Goal: Find specific page/section: Find specific page/section

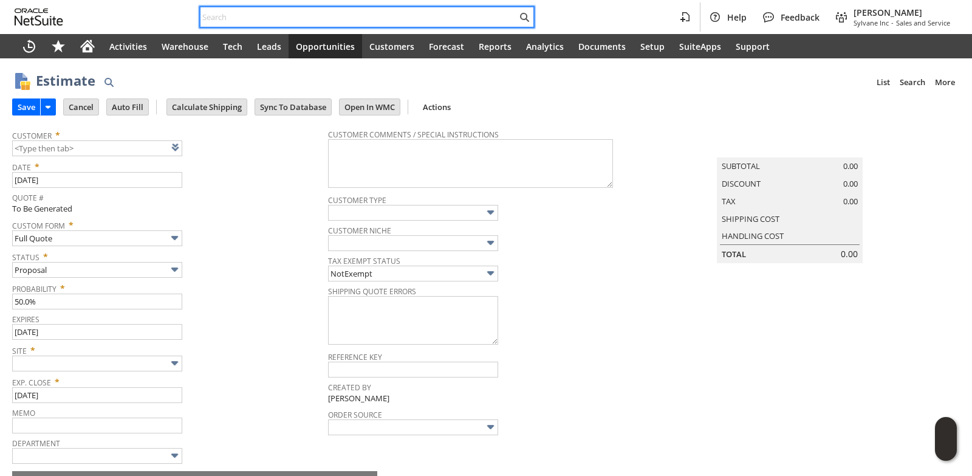
click at [244, 17] on input "text" at bounding box center [358, 17] width 316 height 15
paste input "9702423590"
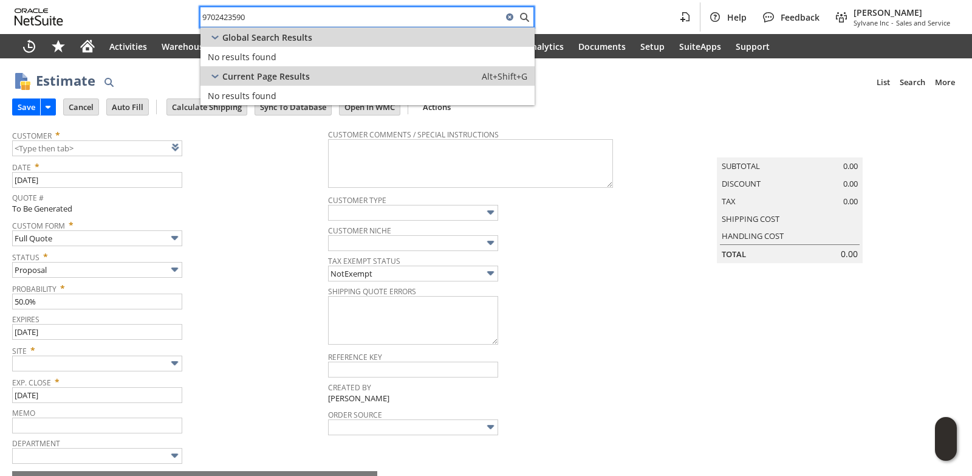
drag, startPoint x: 268, startPoint y: 15, endPoint x: 50, endPoint y: 15, distance: 218.0
click at [50, 15] on div "9702423590 Help Feedback [PERSON_NAME] Sylvane Inc - Sales and Service" at bounding box center [486, 17] width 972 height 34
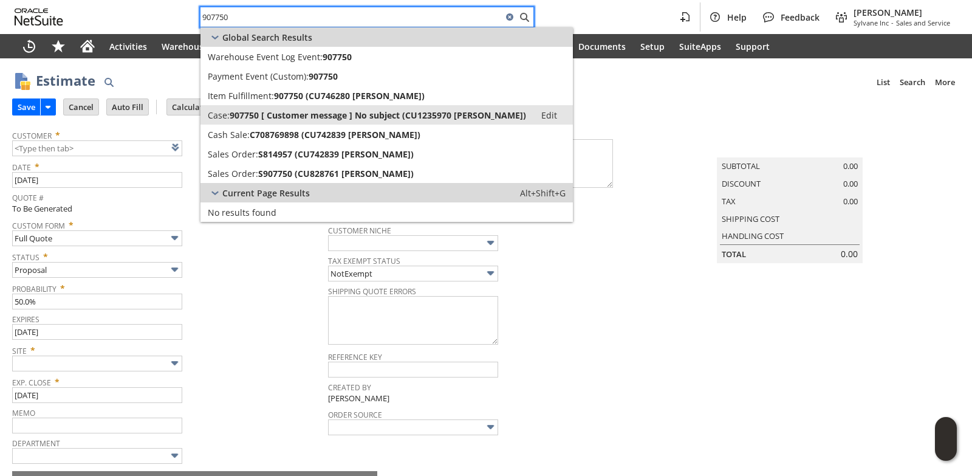
type input "907750"
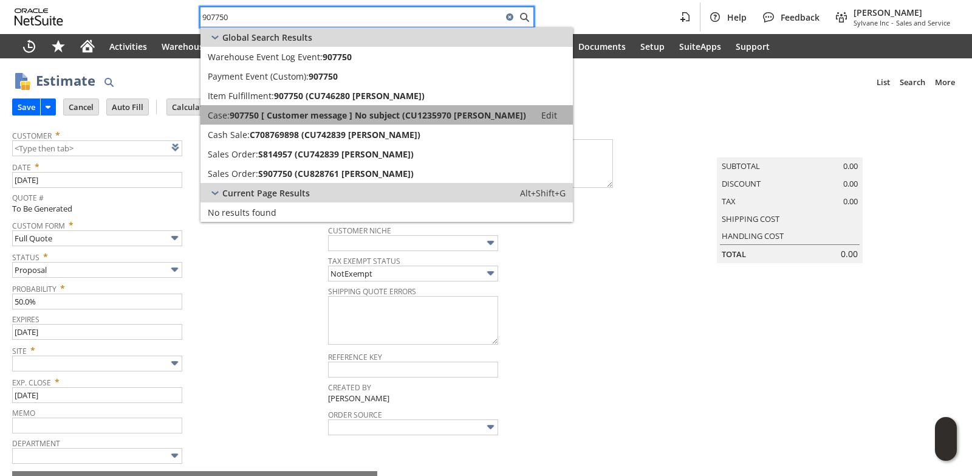
click at [315, 109] on span "907750 [ Customer message ] No subject (CU1235970 [PERSON_NAME])" at bounding box center [378, 115] width 296 height 12
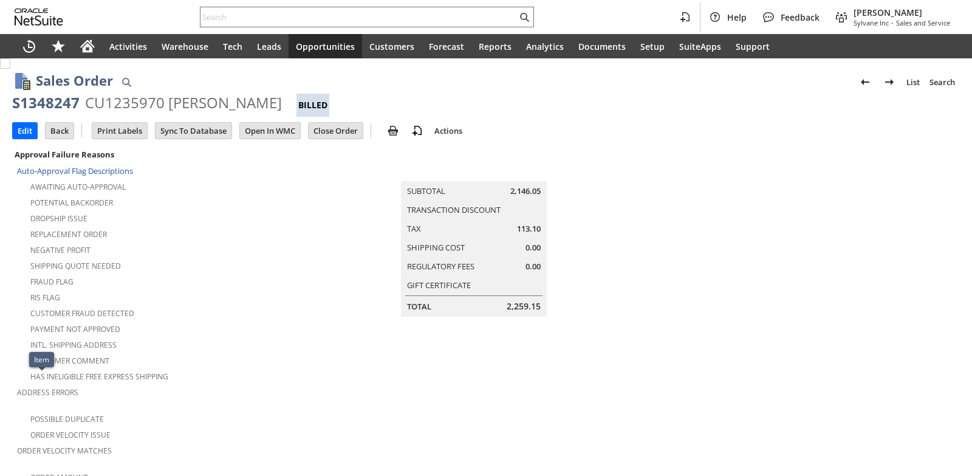
scroll to position [762, 0]
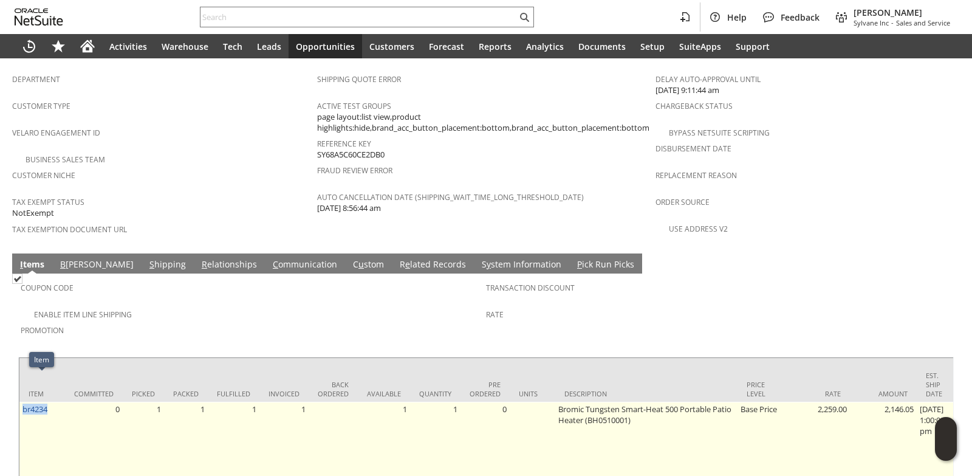
drag, startPoint x: 51, startPoint y: 381, endPoint x: 21, endPoint y: 381, distance: 29.8
click at [21, 401] on td "br4234" at bounding box center [42, 441] width 46 height 80
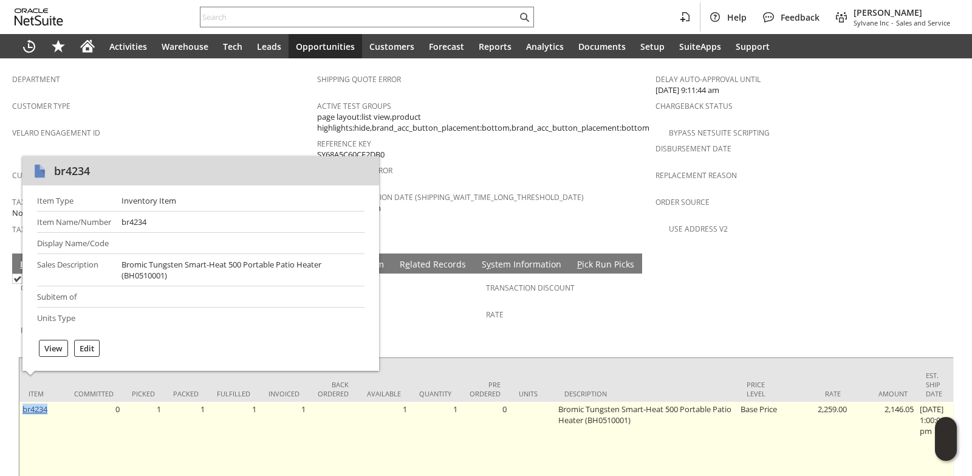
copy link "br4234"
